Goal: Information Seeking & Learning: Learn about a topic

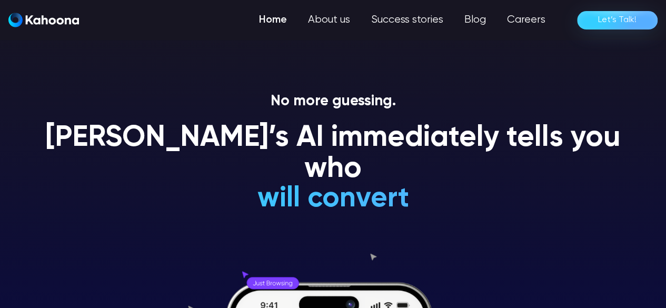
click at [269, 20] on link "Home" at bounding box center [272, 19] width 49 height 21
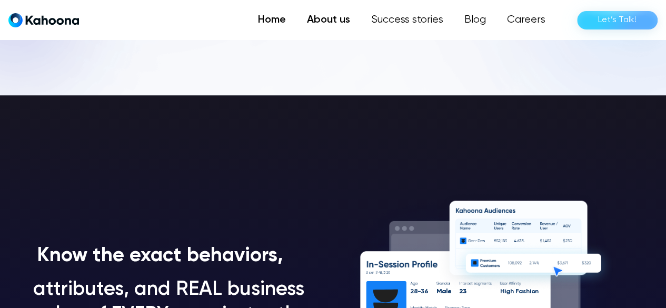
scroll to position [601, 0]
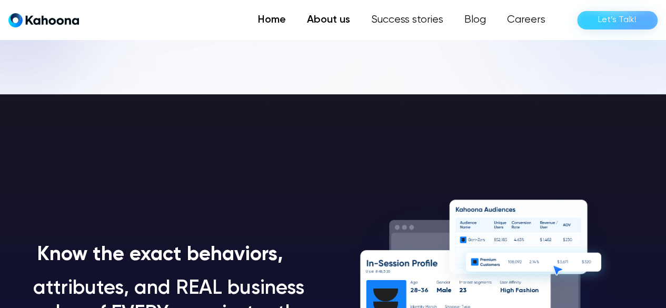
click at [343, 24] on link "About us" at bounding box center [328, 19] width 64 height 21
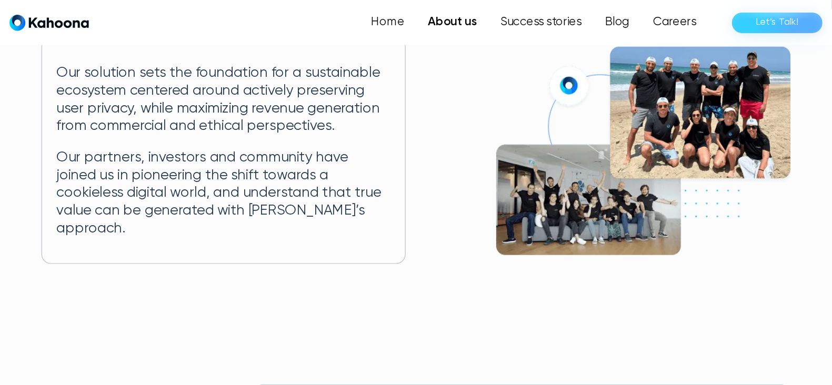
scroll to position [235, 0]
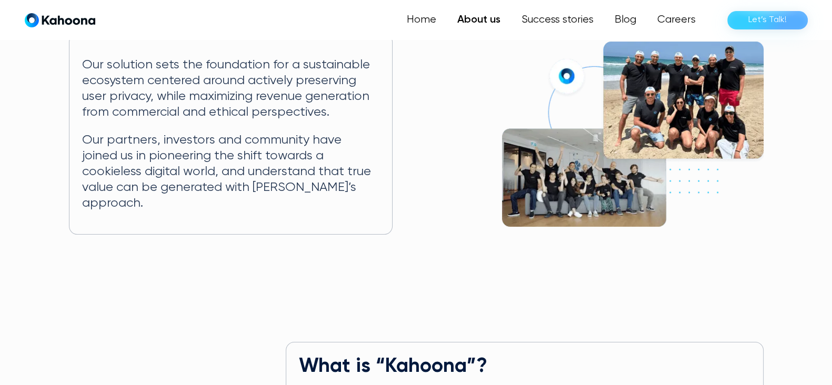
drag, startPoint x: 610, startPoint y: 1, endPoint x: 460, endPoint y: 201, distance: 250.0
click at [460, 201] on div "Our solution sets the foundation for a sustainable ecosystem centered around ac…" at bounding box center [416, 134] width 695 height 201
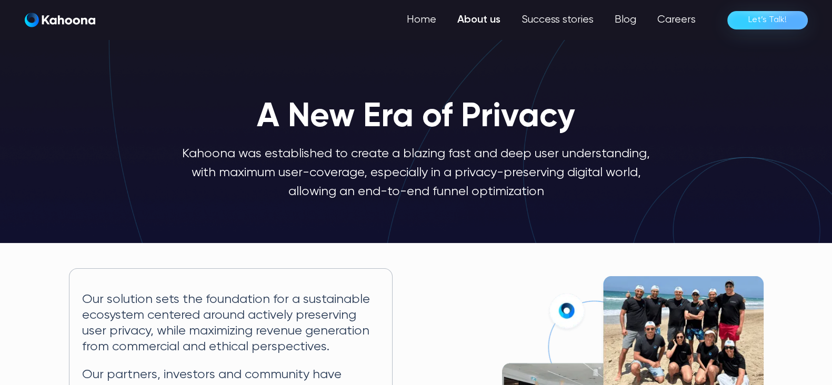
scroll to position [0, 0]
click at [560, 20] on link "Success stories" at bounding box center [556, 19] width 95 height 21
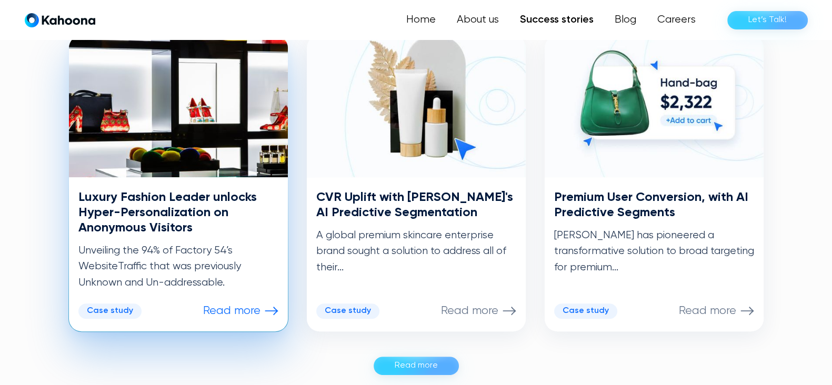
scroll to position [544, 0]
click at [172, 214] on h3 "Luxury Fashion Leader unlocks Hyper-Personalization on Anonymous Visitors" at bounding box center [178, 211] width 200 height 45
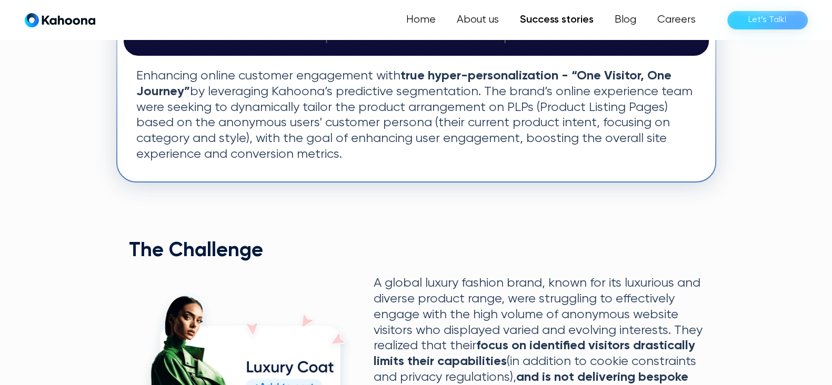
scroll to position [326, 0]
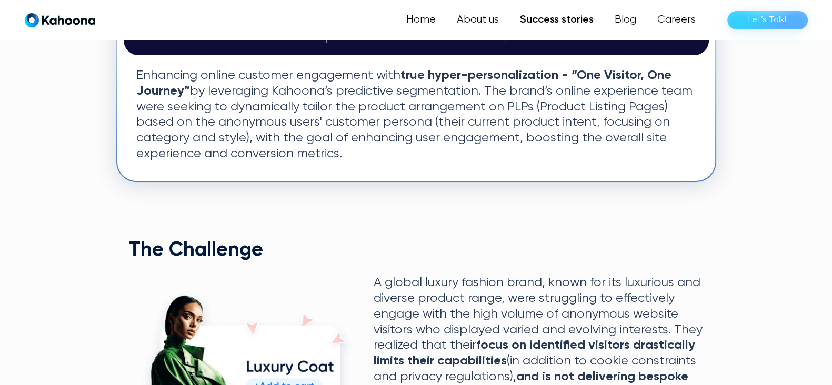
drag, startPoint x: 486, startPoint y: 191, endPoint x: 514, endPoint y: 134, distance: 63.3
click at [514, 134] on div "+24.2% CTR on PLPs +19.1% Number of Pages Visited +12.8% AOV Uplift +24.2% CTR …" at bounding box center [416, 363] width 600 height 811
click at [380, 261] on h2 "The Challenge" at bounding box center [416, 251] width 575 height 24
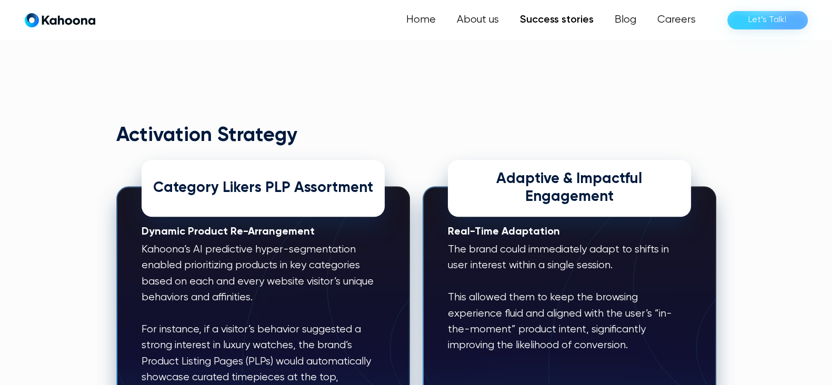
scroll to position [1081, 0]
